Goal: Task Accomplishment & Management: Manage account settings

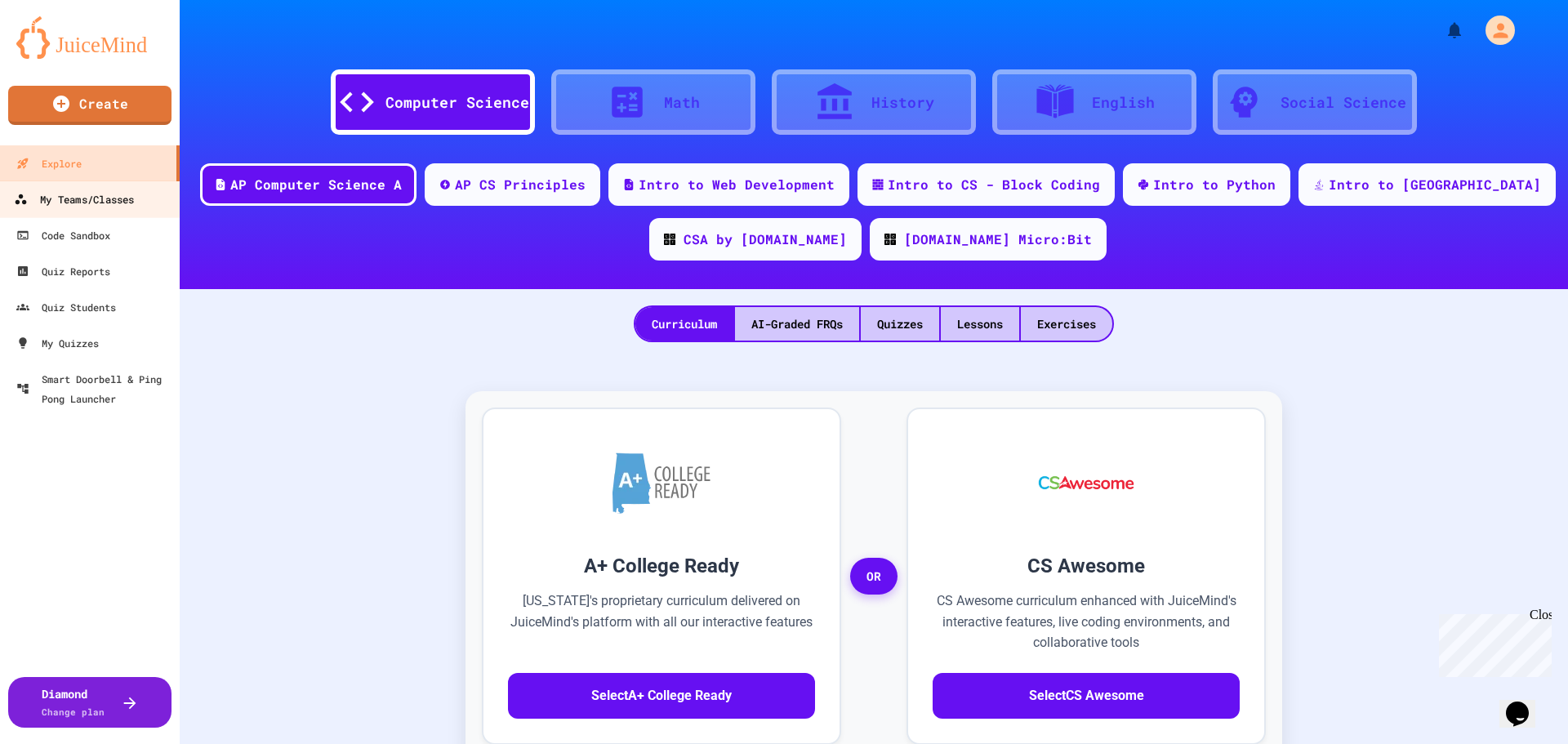
click at [93, 208] on div "My Teams/Classes" at bounding box center [74, 199] width 120 height 20
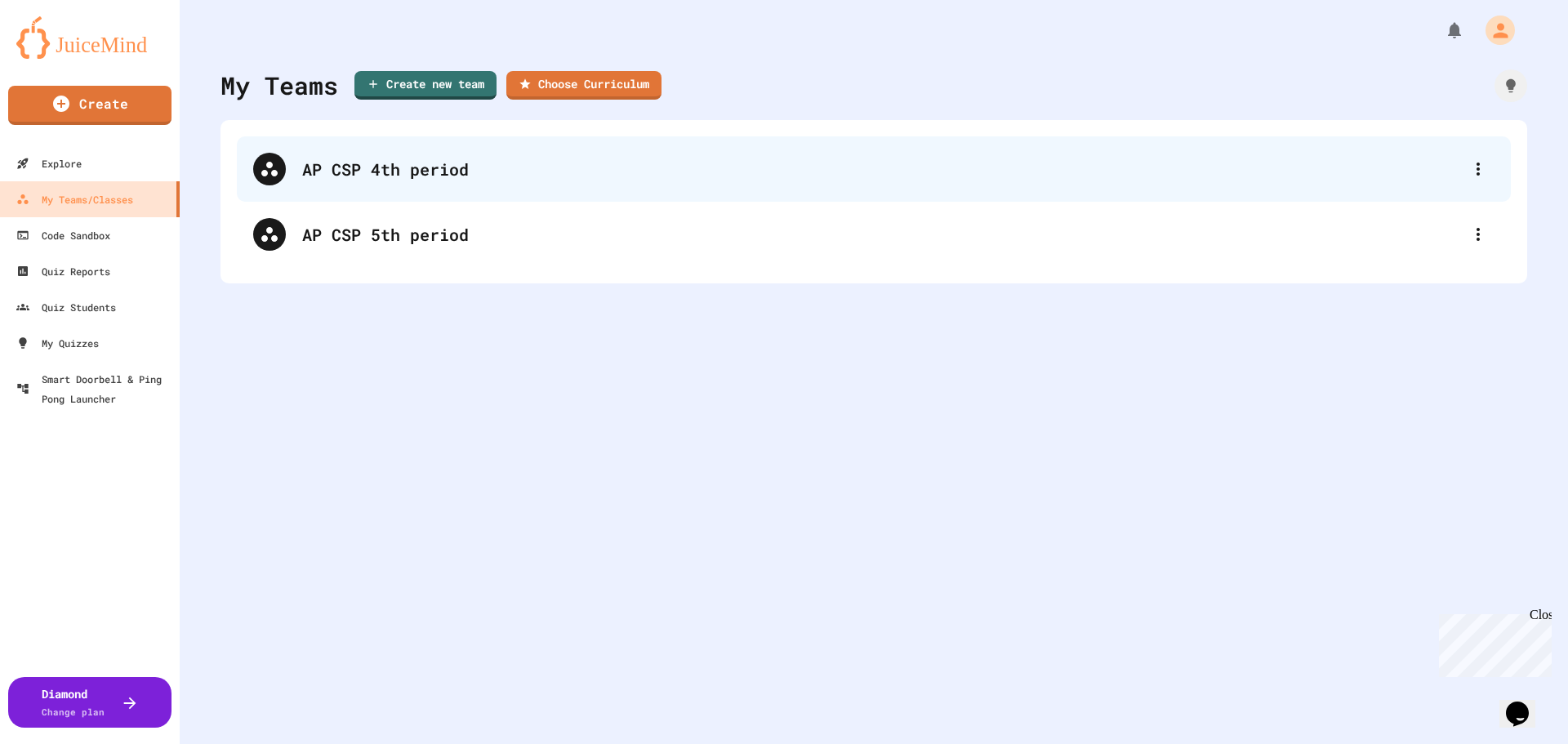
click at [446, 176] on div "AP CSP 4th period" at bounding box center [882, 169] width 1160 height 25
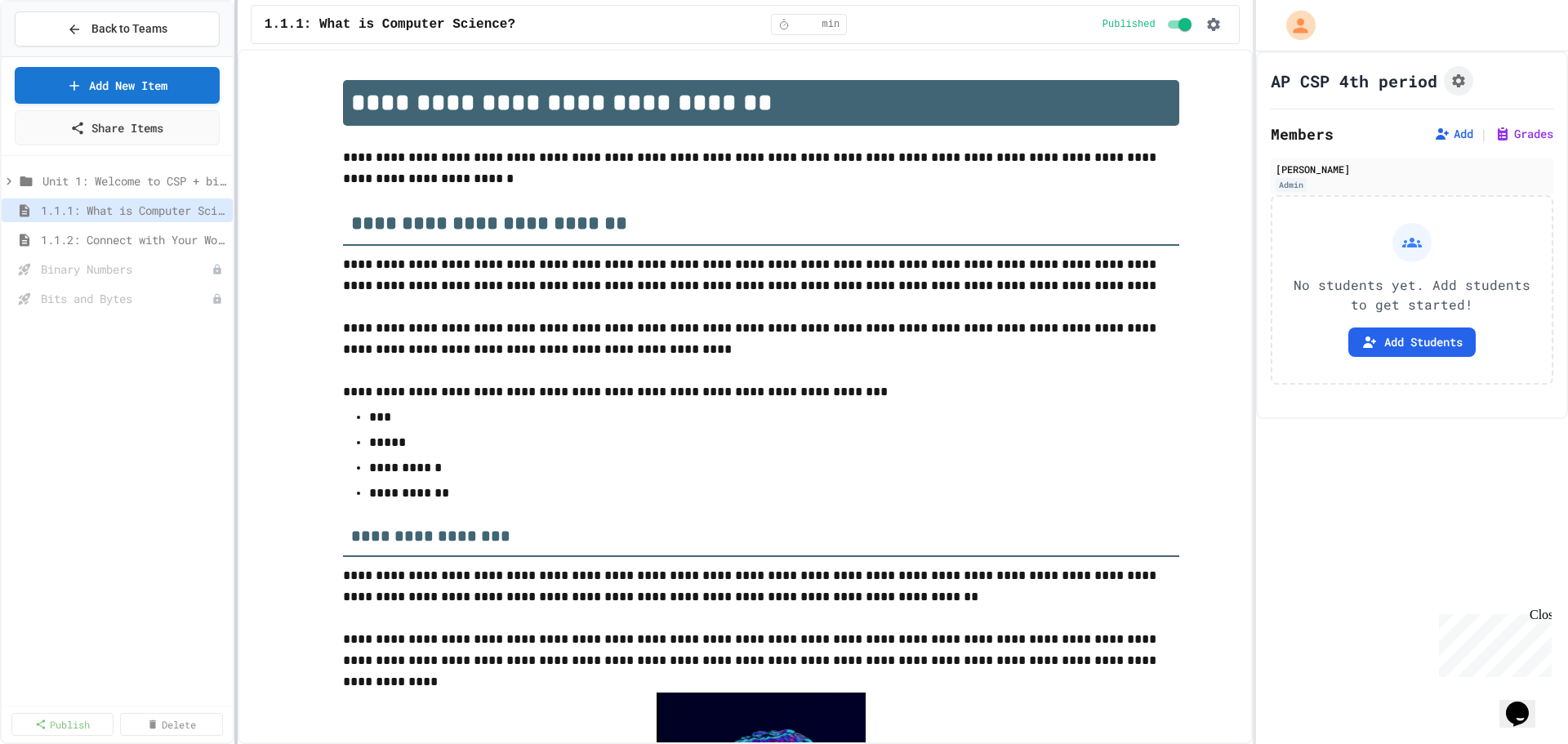
scroll to position [2671, 0]
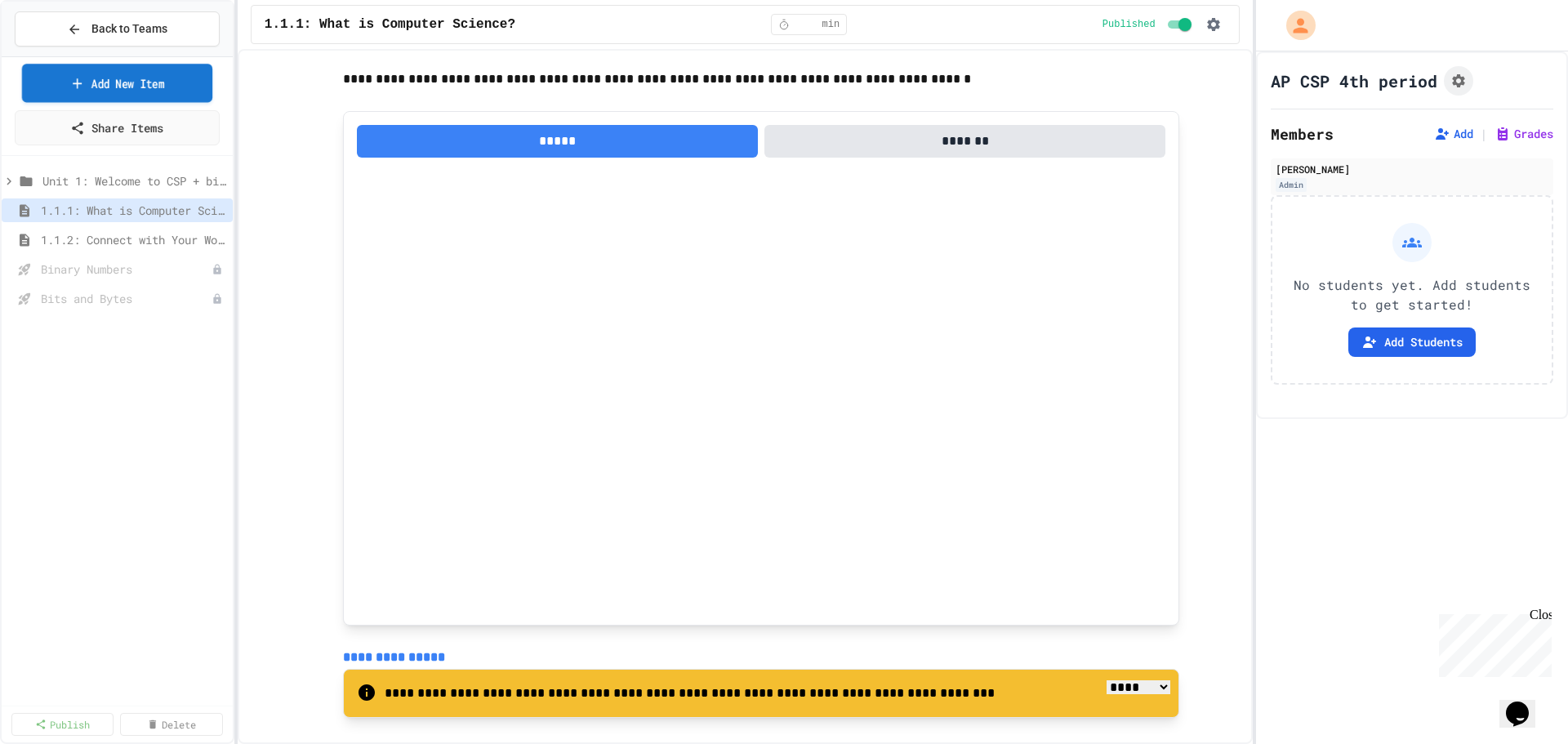
click at [211, 89] on link "Add New Item" at bounding box center [117, 83] width 190 height 39
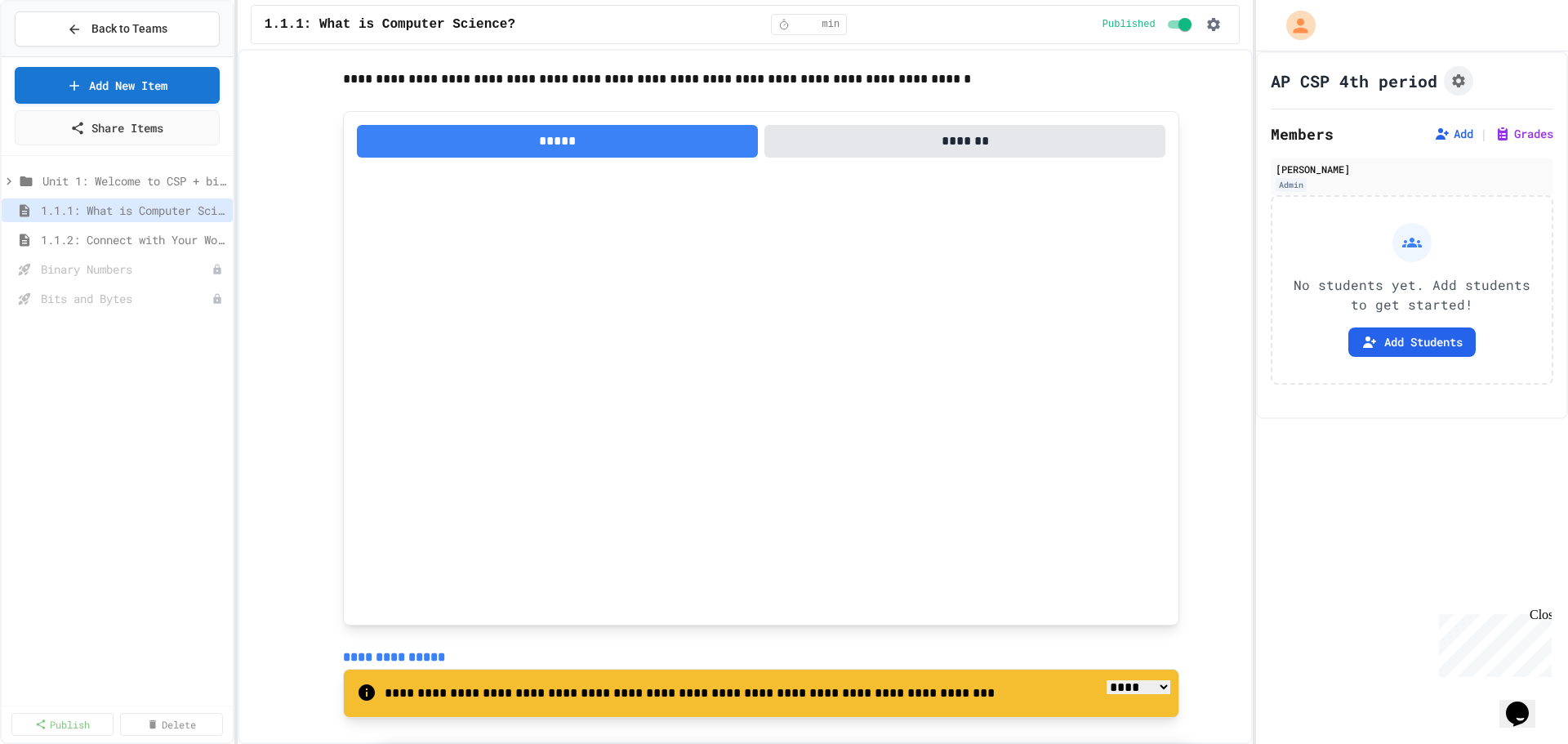
select select "*******"
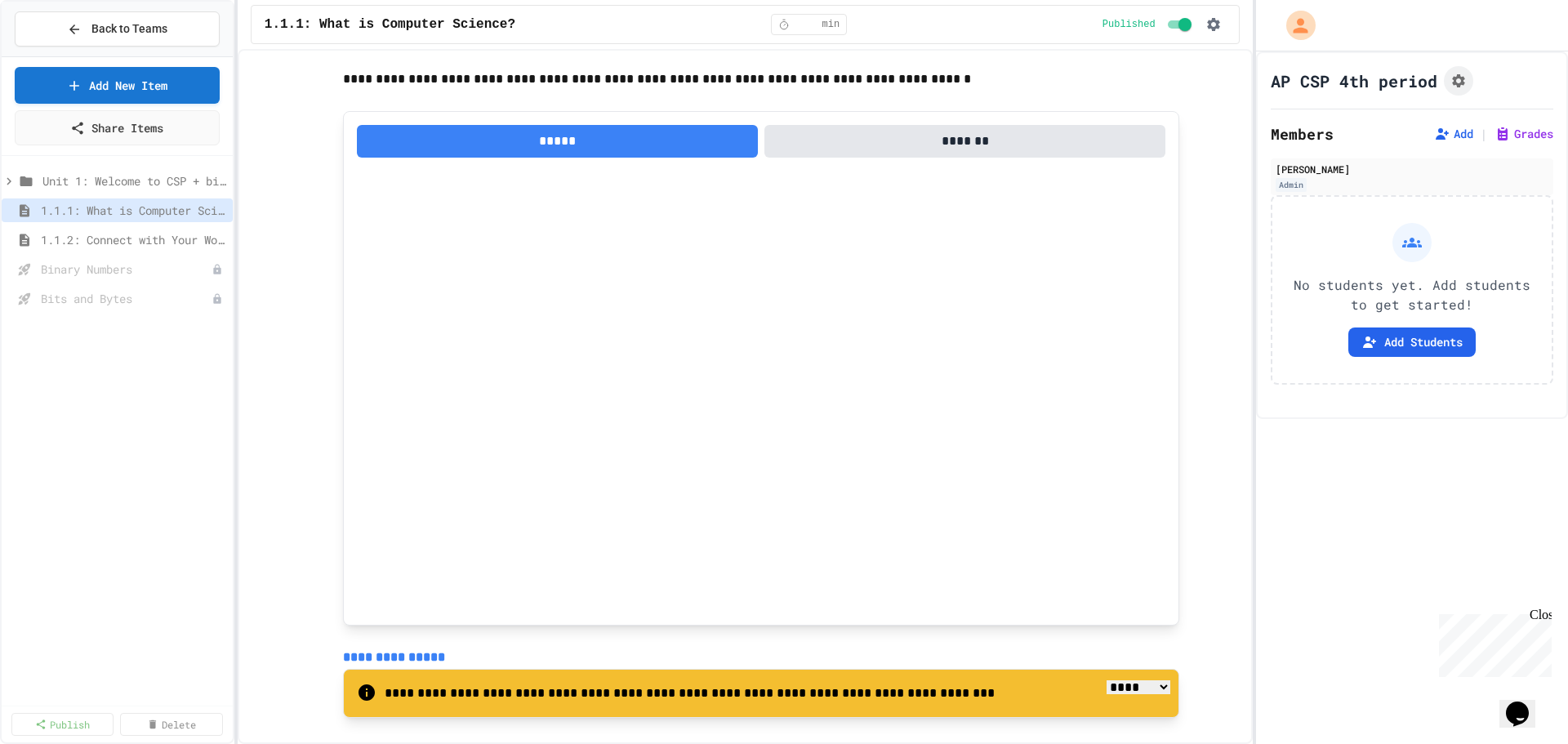
click at [1293, 34] on icon "My Account" at bounding box center [1302, 25] width 26 height 26
click at [159, 19] on div at bounding box center [784, 372] width 1568 height 744
click at [145, 29] on span "Back to Teams" at bounding box center [130, 29] width 76 height 17
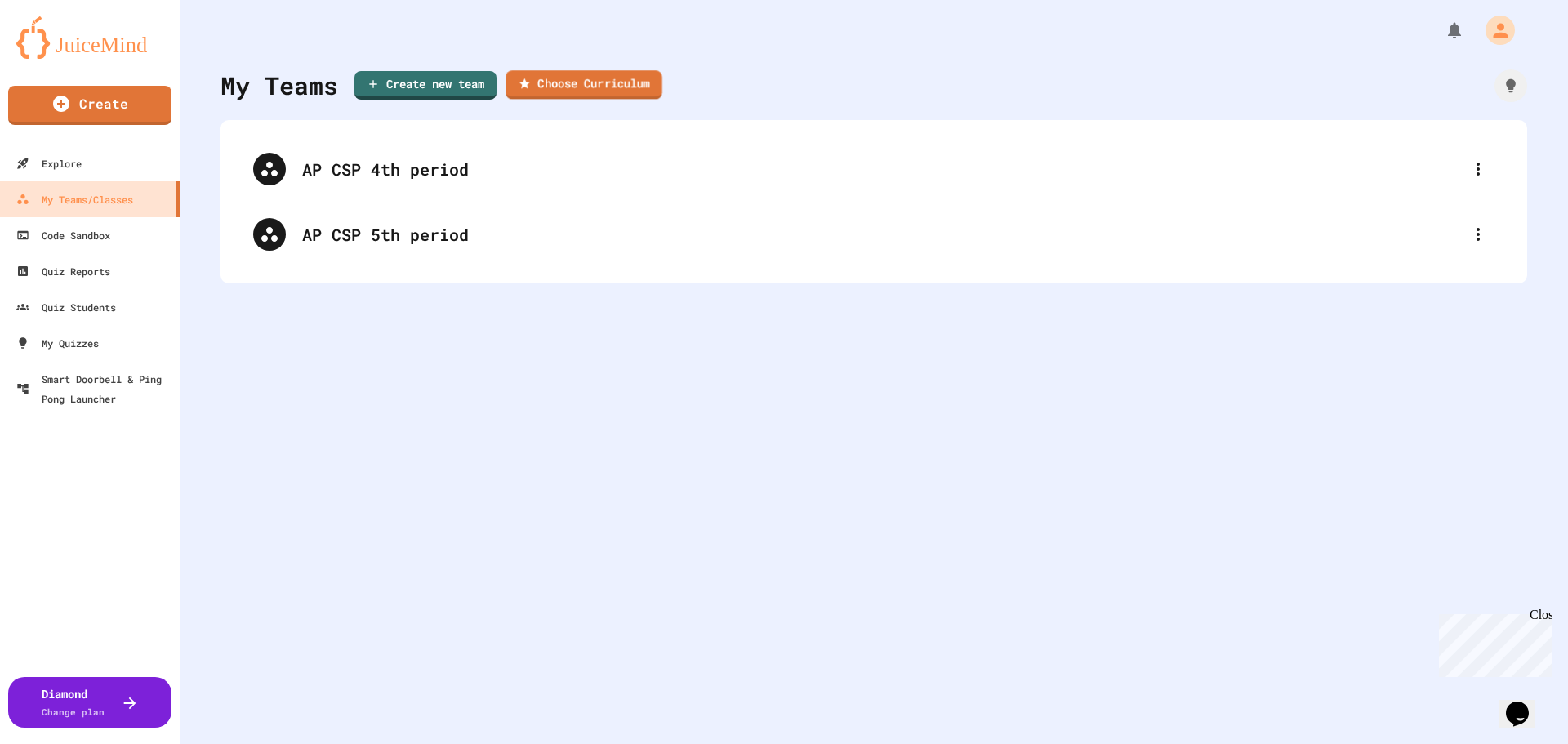
click at [587, 71] on link "Choose Curriculum" at bounding box center [584, 84] width 157 height 29
drag, startPoint x: 463, startPoint y: 51, endPoint x: 458, endPoint y: 5, distance: 46.3
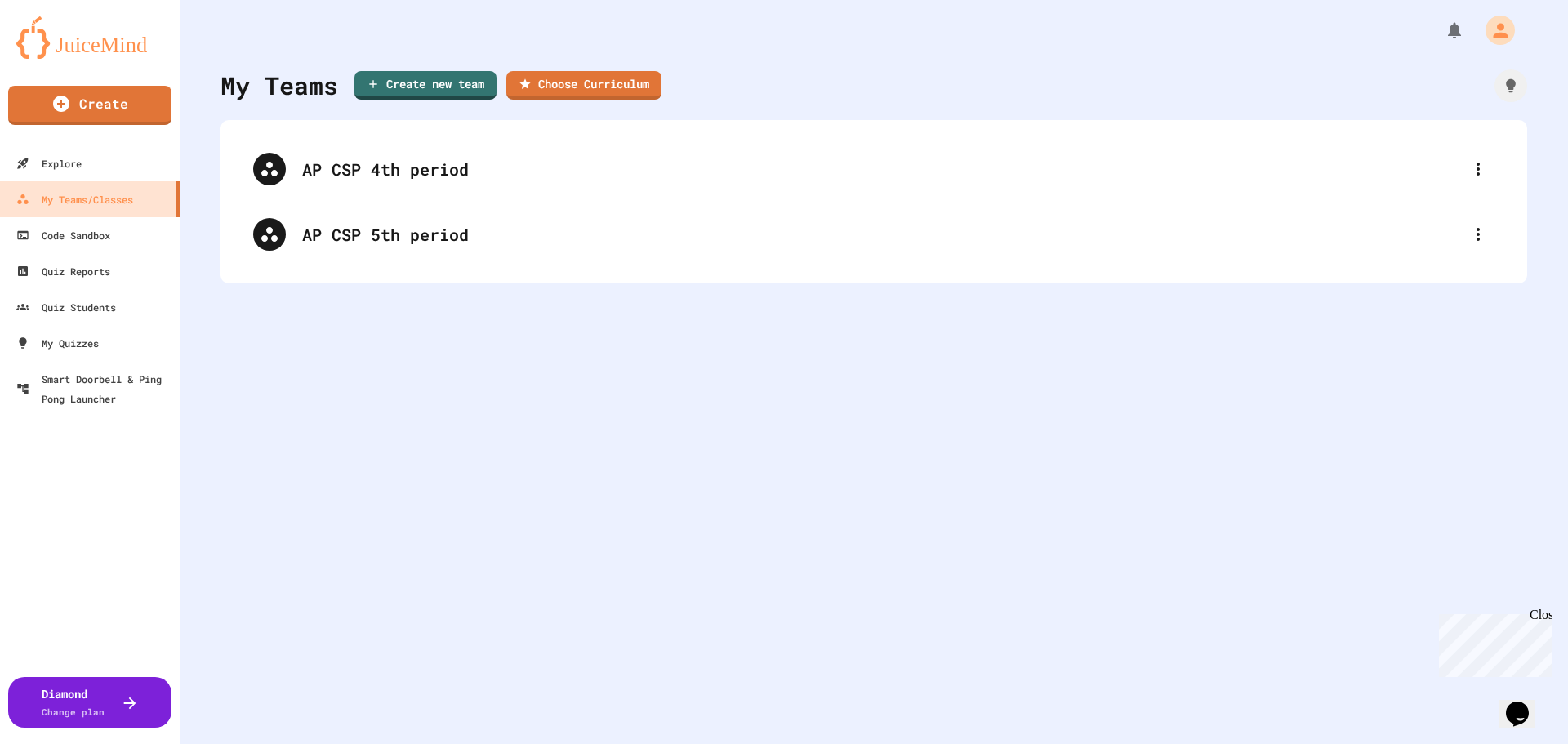
scroll to position [0, 0]
click at [20, 743] on icon "button" at bounding box center [10, 755] width 20 height 20
